Goal: Information Seeking & Learning: Learn about a topic

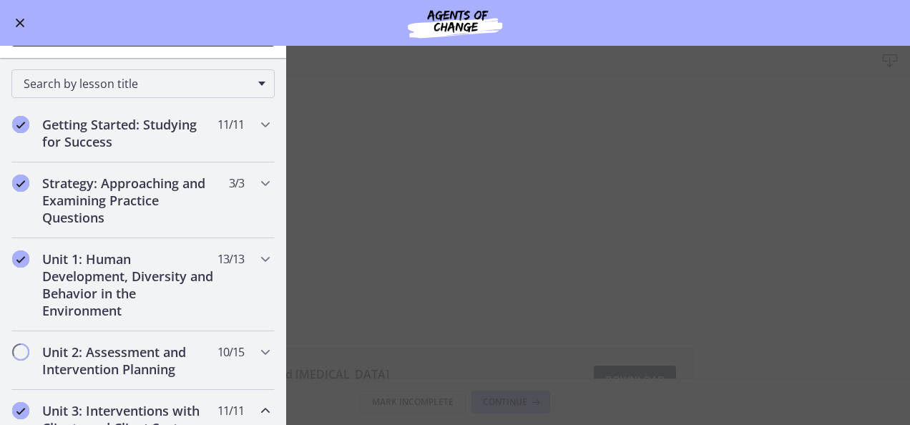
click at [768, 216] on main "Group and [MEDICAL_DATA] Work Download Enable fullscreen Group and [MEDICAL_DAT…" at bounding box center [455, 235] width 910 height 379
click at [399, 283] on main "Group and [MEDICAL_DATA] Work Download Enable fullscreen Group and [MEDICAL_DAT…" at bounding box center [455, 235] width 910 height 379
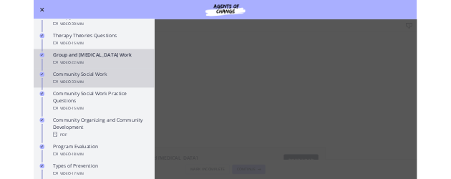
scroll to position [653, 0]
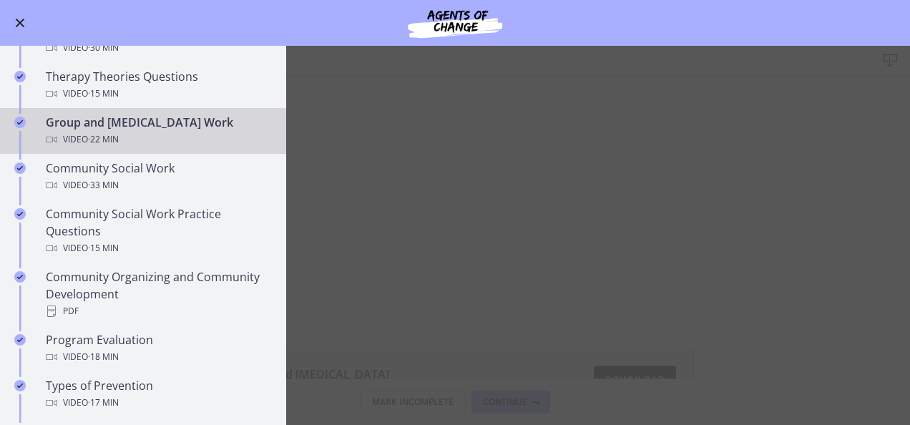
click at [797, 245] on main "Group and [MEDICAL_DATA] Work Download Enable fullscreen Group and [MEDICAL_DAT…" at bounding box center [455, 235] width 910 height 379
click at [343, 258] on main "Group and [MEDICAL_DATA] Work Download Enable fullscreen Group and [MEDICAL_DAT…" at bounding box center [455, 235] width 910 height 379
click at [17, 21] on span "Enable menu" at bounding box center [20, 23] width 9 height 9
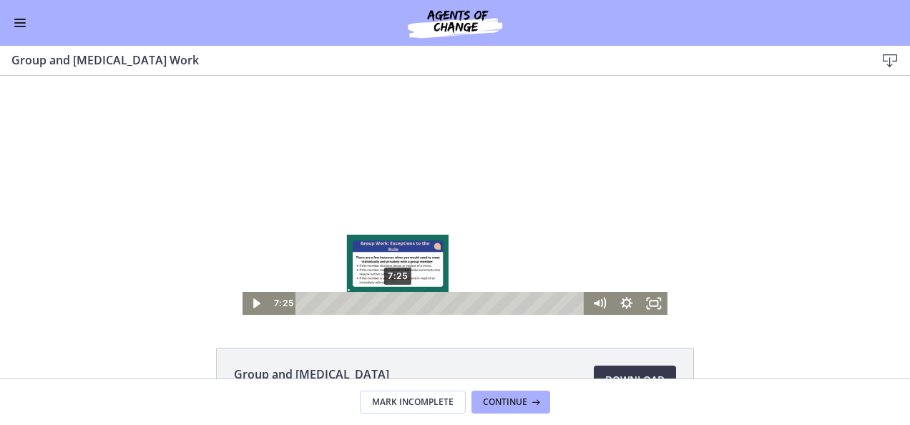
click at [393, 302] on div "7:25" at bounding box center [443, 303] width 274 height 23
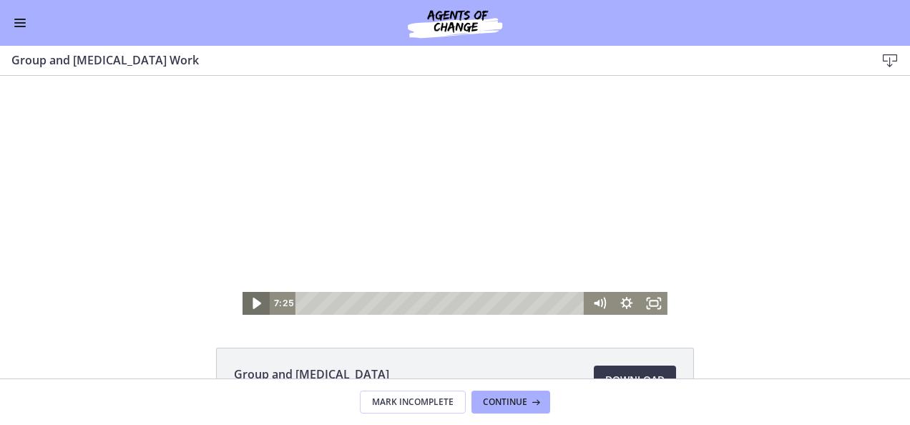
click at [253, 305] on icon "Play Video" at bounding box center [257, 303] width 9 height 11
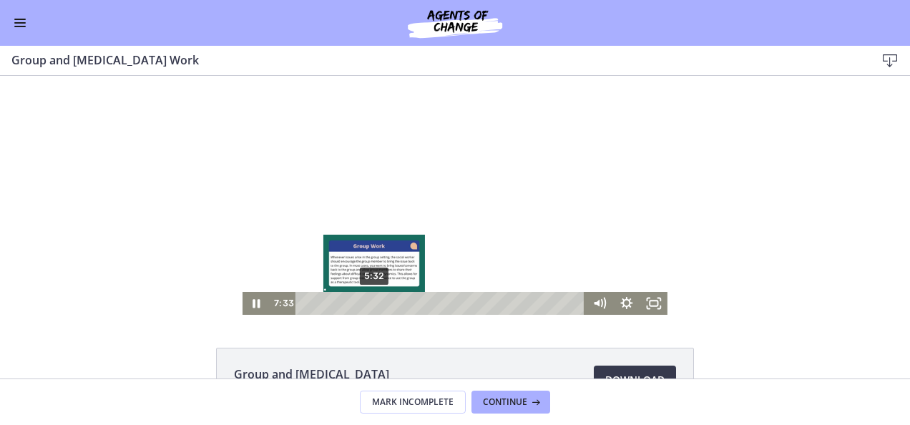
click at [369, 301] on div "5:32" at bounding box center [443, 303] width 274 height 23
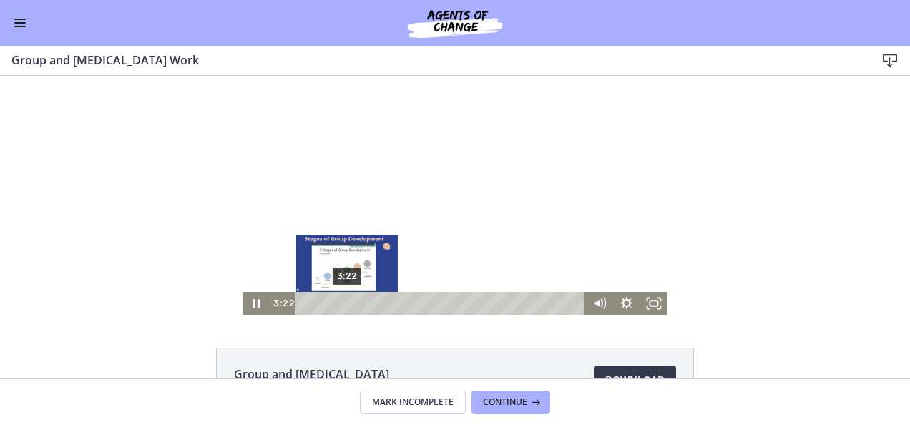
click at [342, 306] on div "3:22" at bounding box center [443, 303] width 274 height 23
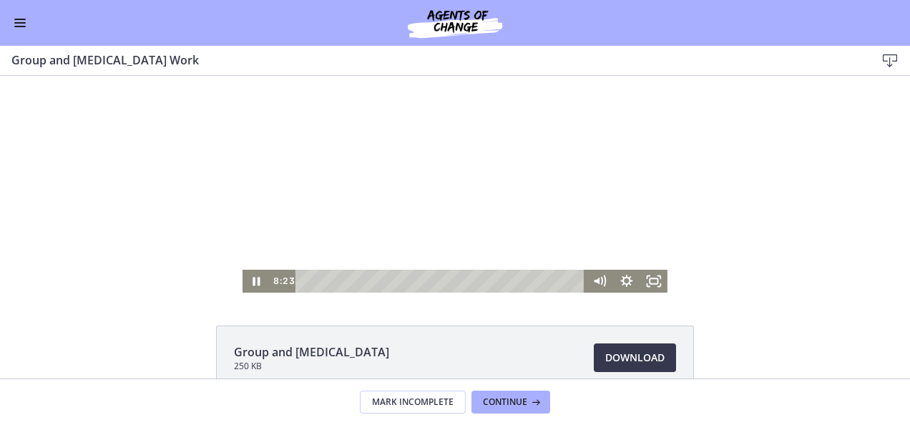
scroll to position [0, 0]
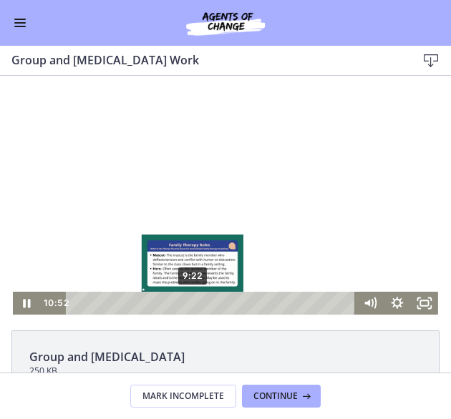
click at [187, 301] on div "9:22" at bounding box center [213, 303] width 274 height 23
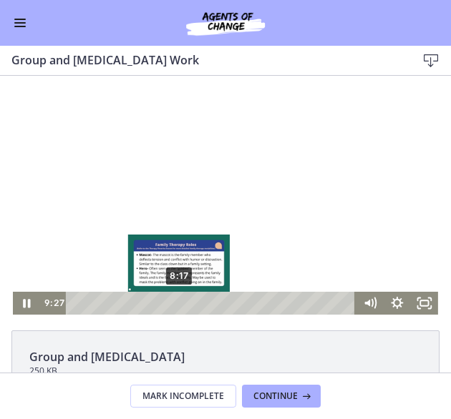
click at [174, 305] on div "8:17" at bounding box center [213, 303] width 274 height 23
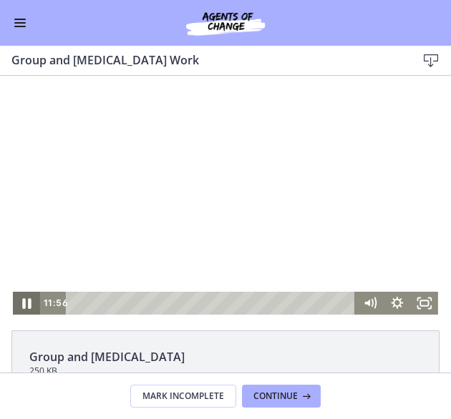
click at [11, 303] on icon "Pause" at bounding box center [26, 303] width 33 height 27
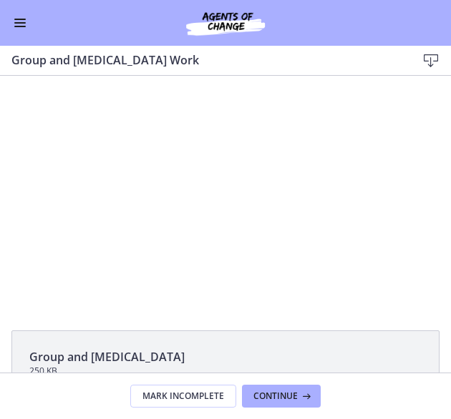
click at [13, 292] on button "Play Video" at bounding box center [26, 303] width 27 height 23
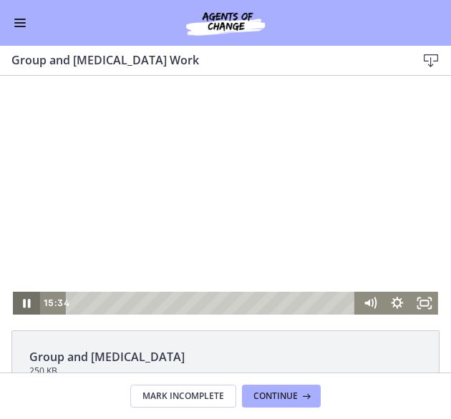
click at [23, 301] on icon "Pause" at bounding box center [26, 303] width 7 height 9
click at [24, 303] on icon "Play Video" at bounding box center [27, 302] width 7 height 9
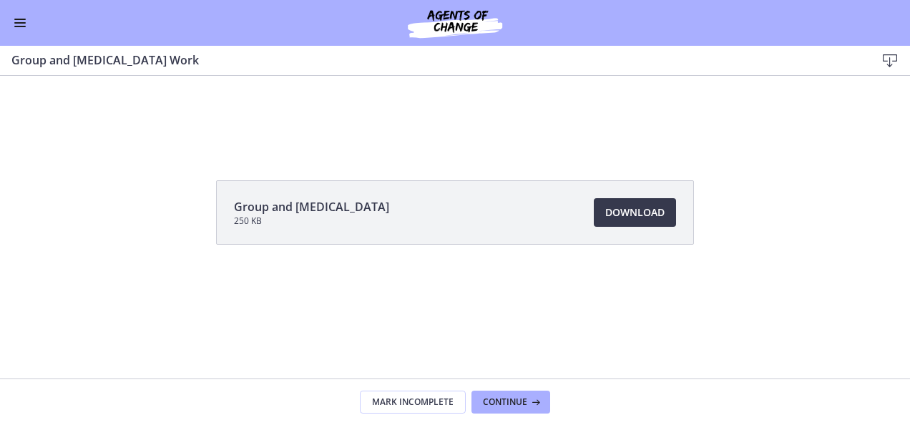
click at [19, 22] on span "Enable menu" at bounding box center [19, 22] width 11 height 1
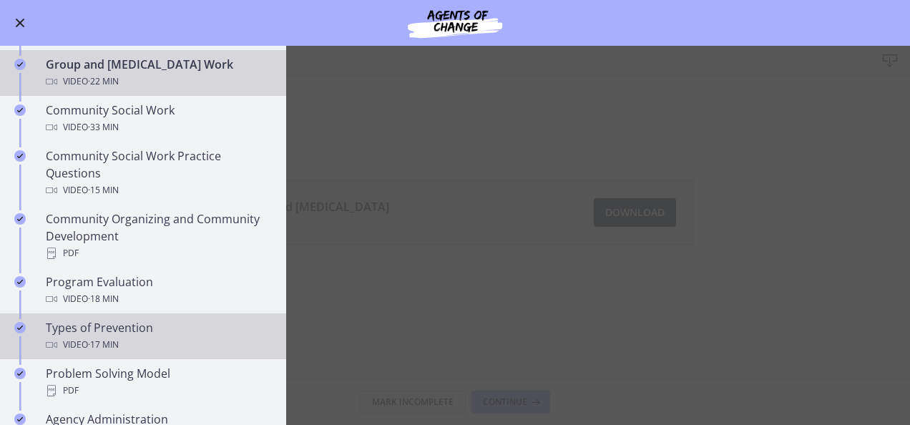
scroll to position [688, 0]
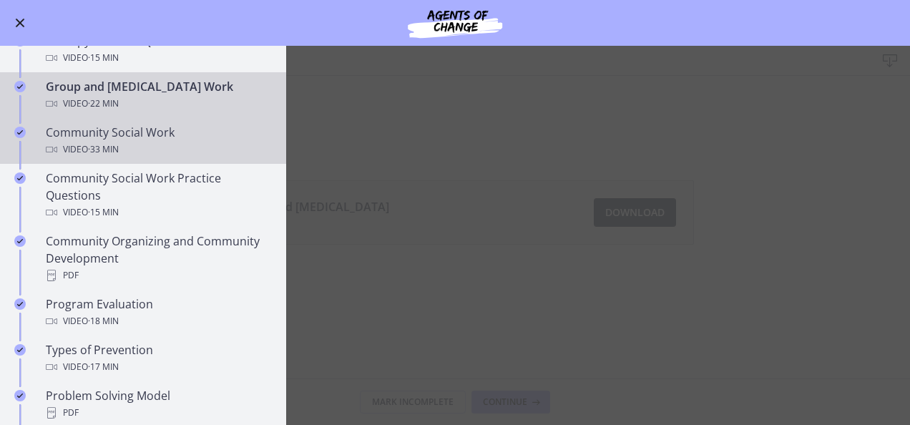
click at [140, 136] on div "Community Social Work Video · 33 min" at bounding box center [157, 141] width 223 height 34
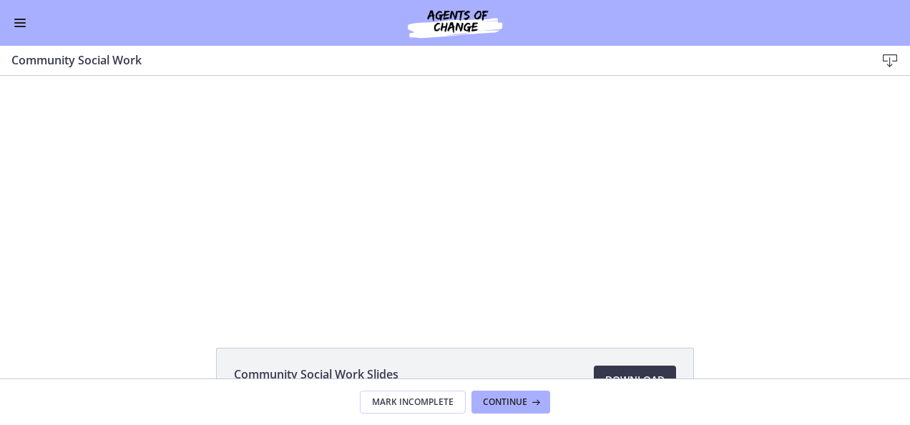
click at [15, 24] on button "Enable menu" at bounding box center [19, 22] width 17 height 17
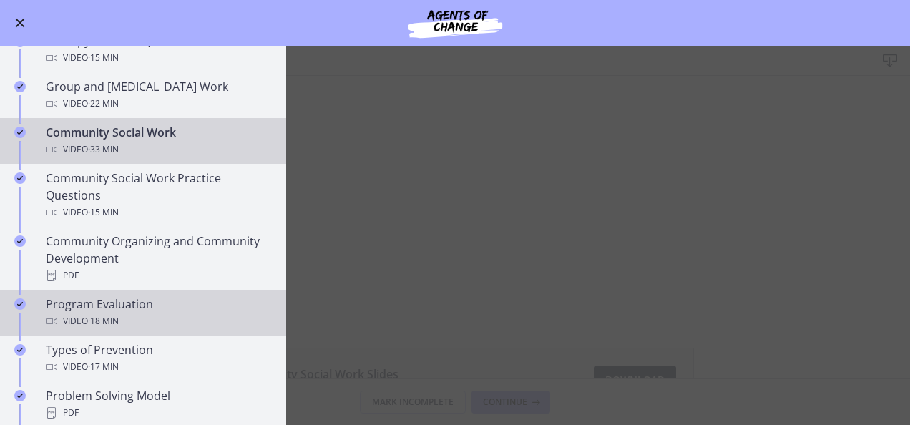
scroll to position [760, 0]
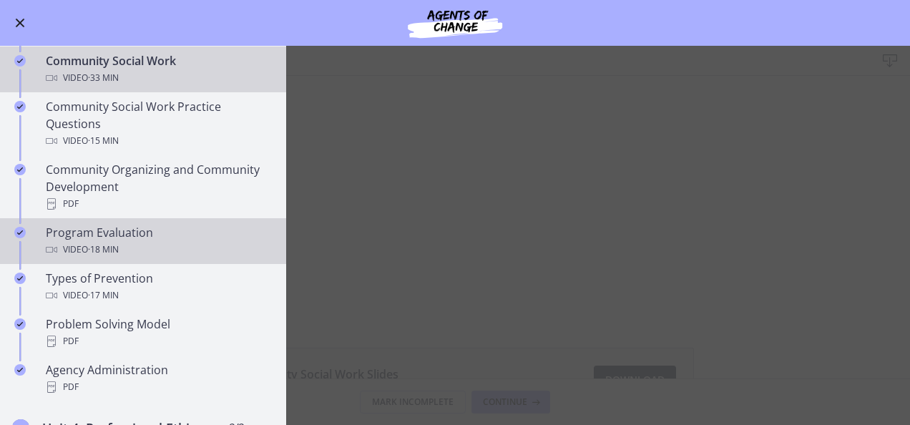
click at [151, 234] on div "Program Evaluation Video · 18 min" at bounding box center [157, 241] width 223 height 34
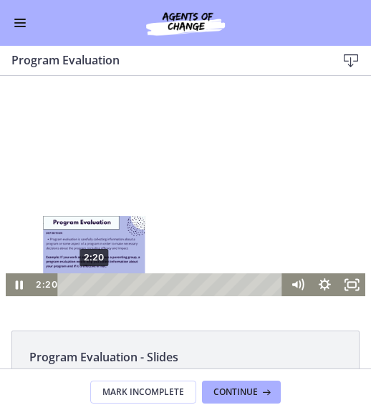
click at [89, 284] on div "2:20" at bounding box center [172, 284] width 209 height 23
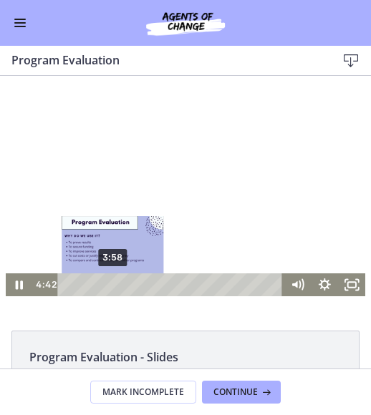
click at [107, 283] on div "3:58" at bounding box center [172, 284] width 209 height 23
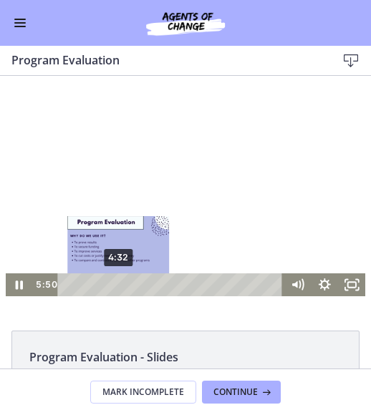
click at [114, 284] on div "4:32" at bounding box center [172, 284] width 209 height 23
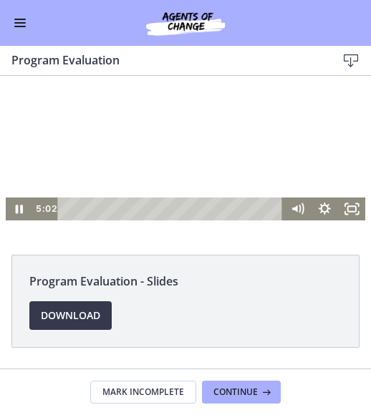
scroll to position [77, 0]
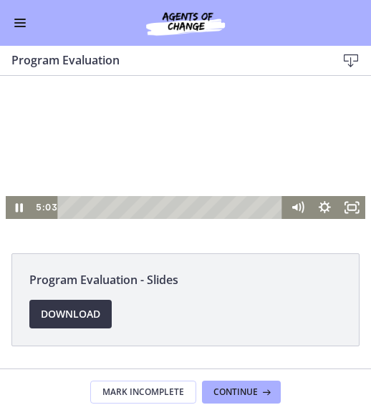
click at [77, 316] on span "Download Opens in a new window" at bounding box center [70, 314] width 59 height 17
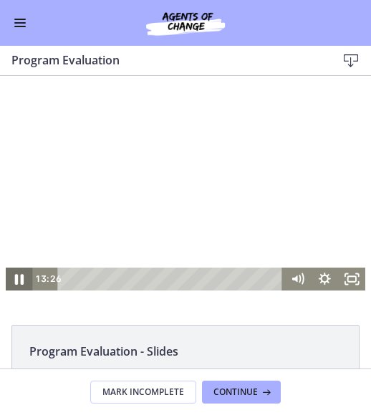
click at [16, 275] on icon "Pause" at bounding box center [19, 278] width 33 height 27
click at [9, 281] on icon "Play Video" at bounding box center [20, 278] width 33 height 27
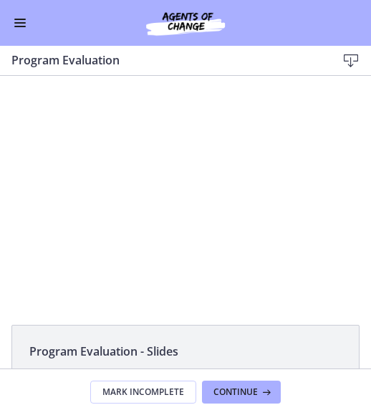
click at [22, 17] on button "Enable menu" at bounding box center [19, 22] width 17 height 17
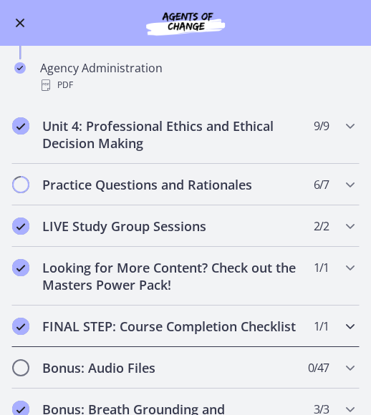
scroll to position [946, 0]
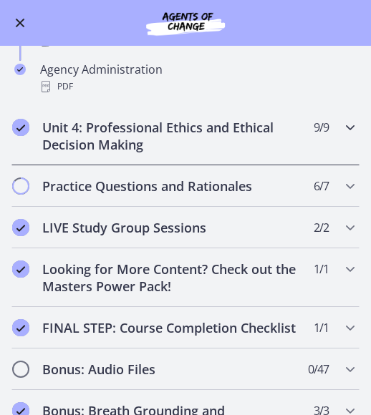
click at [233, 119] on h2 "Unit 4: Professional Ethics and Ethical Decision Making" at bounding box center [171, 136] width 259 height 34
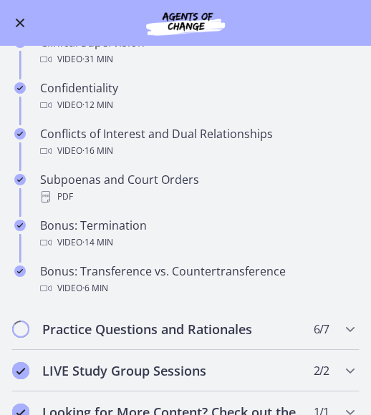
scroll to position [0, 0]
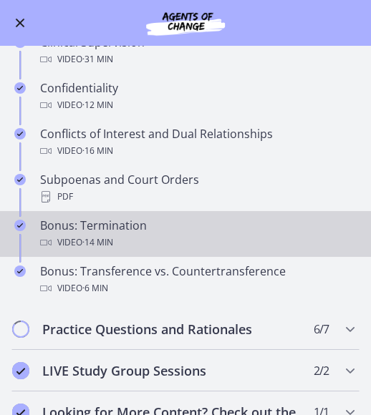
click at [152, 234] on div "Video · 14 min" at bounding box center [199, 242] width 319 height 17
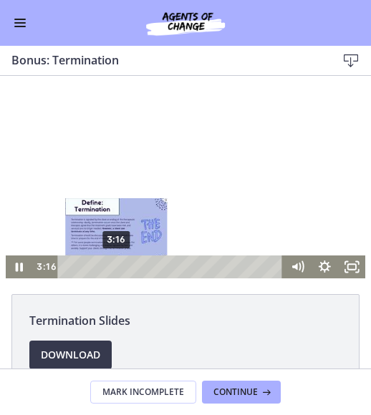
click at [112, 266] on div "3:16" at bounding box center [172, 266] width 209 height 23
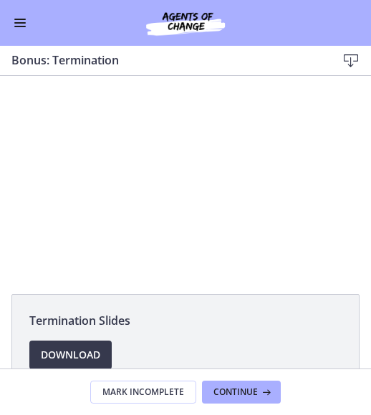
click at [19, 26] on span "Enable menu" at bounding box center [19, 26] width 11 height 1
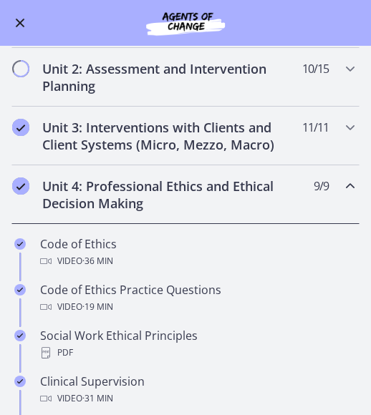
scroll to position [353, 0]
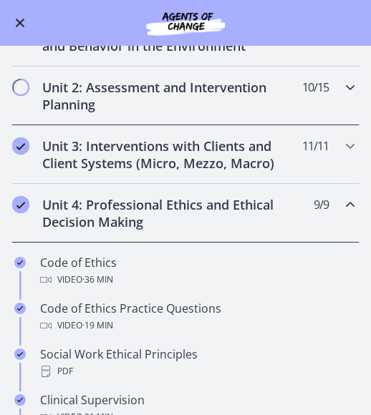
click at [160, 98] on h2 "Unit 2: Assessment and Intervention Planning" at bounding box center [171, 96] width 259 height 34
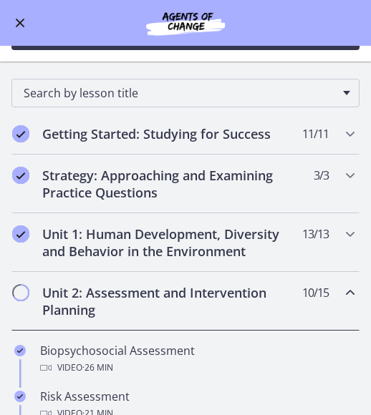
scroll to position [139, 0]
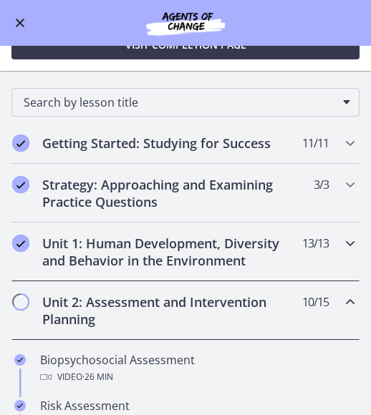
click at [172, 248] on h2 "Unit 1: Human Development, Diversity and Behavior in the Environment" at bounding box center [171, 252] width 259 height 34
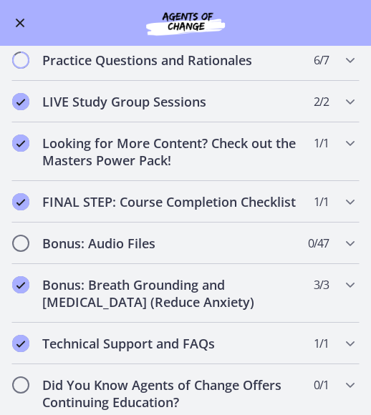
scroll to position [840, 0]
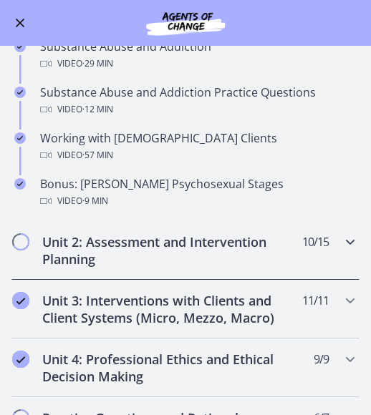
click at [152, 236] on h2 "Unit 2: Assessment and Intervention Planning" at bounding box center [171, 250] width 259 height 34
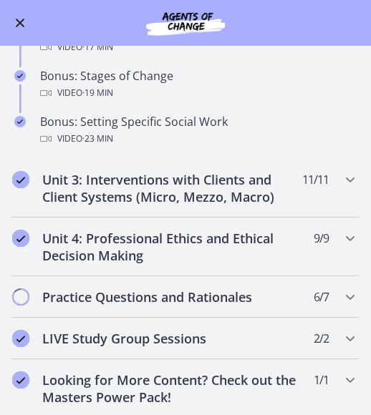
scroll to position [1126, 0]
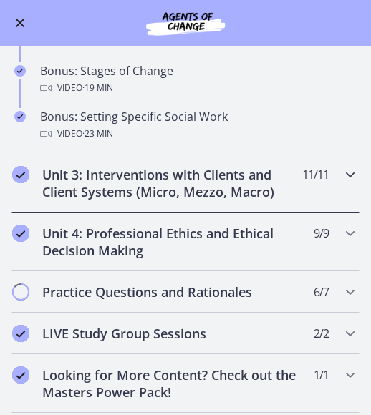
click at [171, 185] on h2 "Unit 3: Interventions with Clients and Client Systems (Micro, Mezzo, Macro)" at bounding box center [171, 183] width 259 height 34
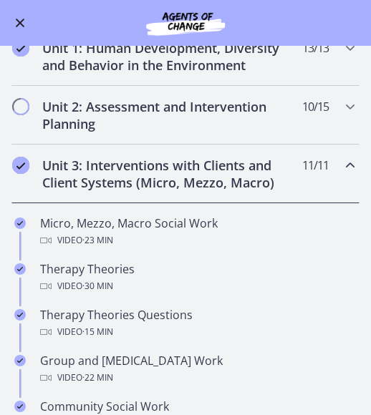
scroll to position [302, 0]
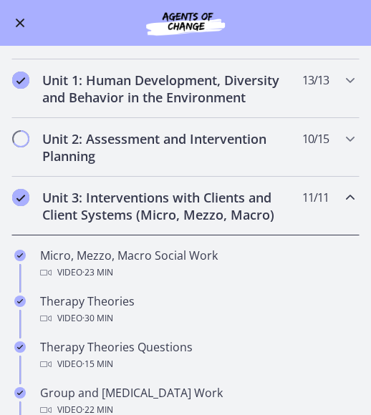
click at [152, 189] on h2 "Unit 3: Interventions with Clients and Client Systems (Micro, Mezzo, Macro)" at bounding box center [171, 206] width 259 height 34
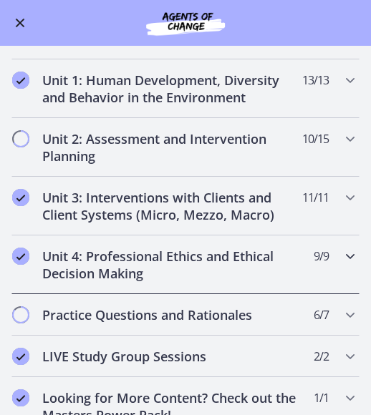
click at [160, 255] on h2 "Unit 4: Professional Ethics and Ethical Decision Making" at bounding box center [171, 265] width 259 height 34
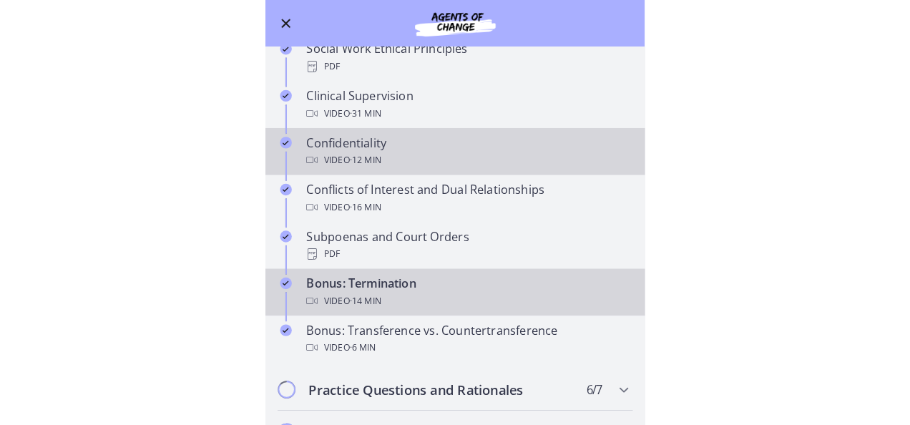
scroll to position [731, 0]
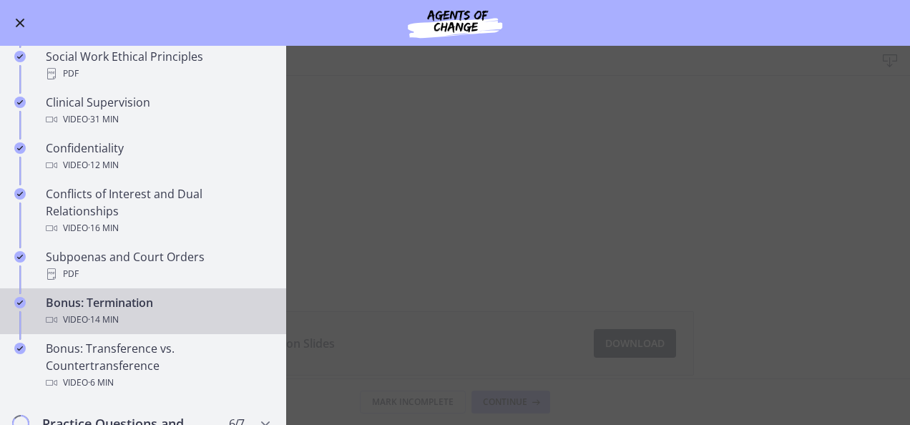
click at [757, 305] on main "Bonus: Termination Download Enable fullscreen Termination Slides Download Opens…" at bounding box center [455, 235] width 910 height 379
click at [16, 21] on span "Enable menu" at bounding box center [20, 23] width 9 height 9
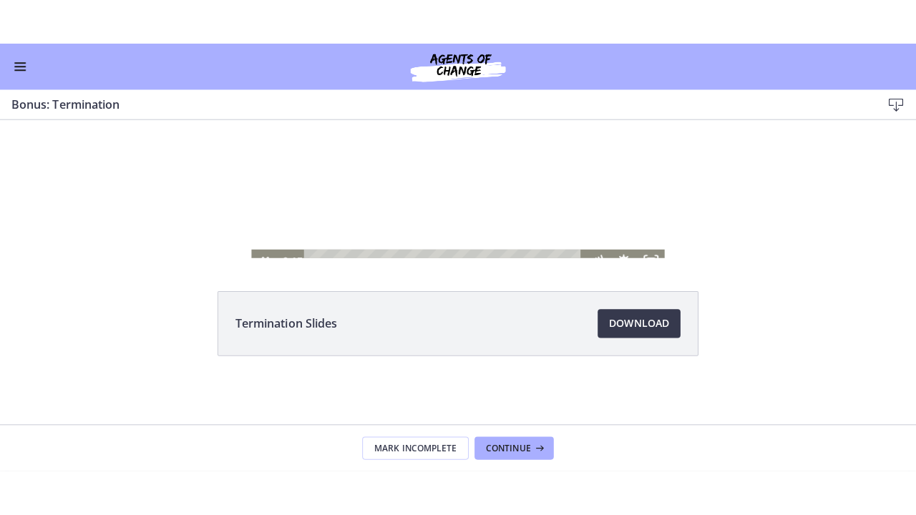
scroll to position [0, 0]
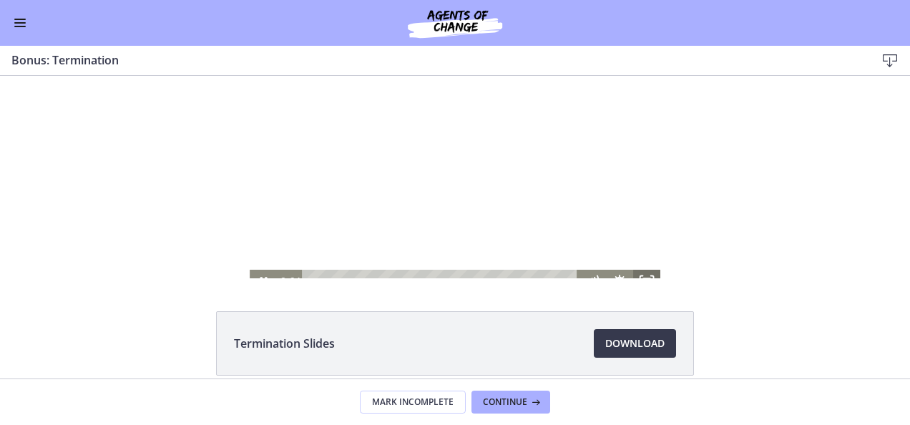
click at [640, 275] on icon "Fullscreen" at bounding box center [646, 281] width 27 height 23
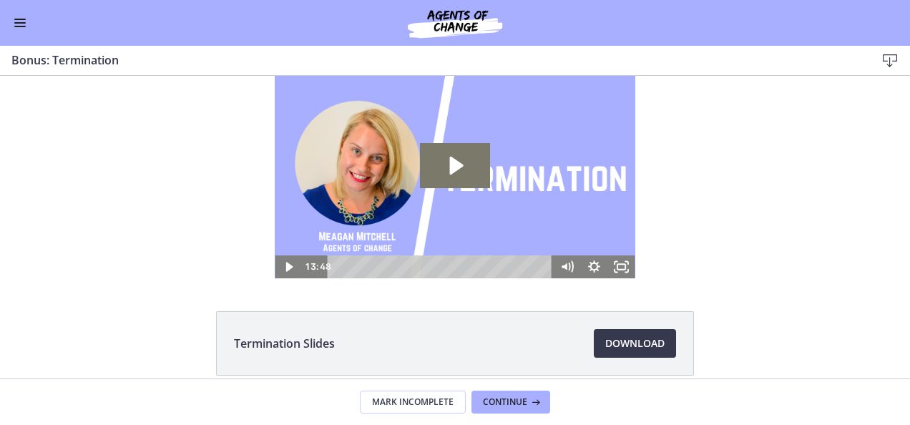
scroll to position [731, 0]
